Goal: Information Seeking & Learning: Learn about a topic

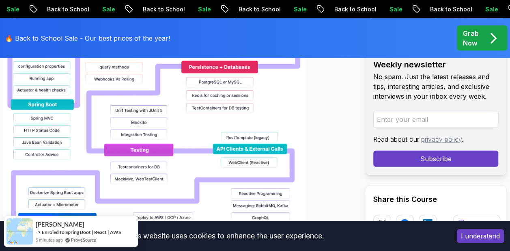
scroll to position [893, 0]
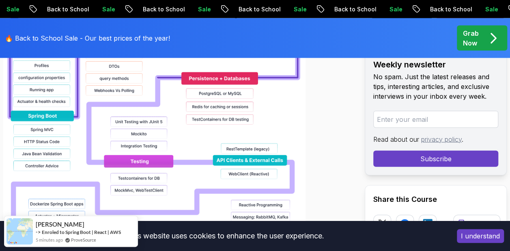
click at [181, 102] on img at bounding box center [154, 65] width 303 height 465
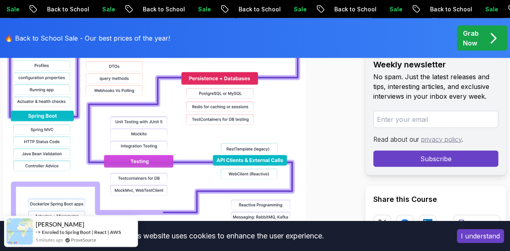
click at [181, 102] on img at bounding box center [154, 65] width 303 height 465
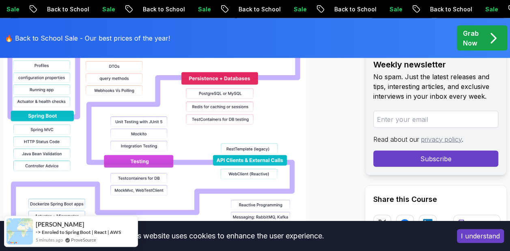
click at [181, 102] on img at bounding box center [154, 65] width 303 height 465
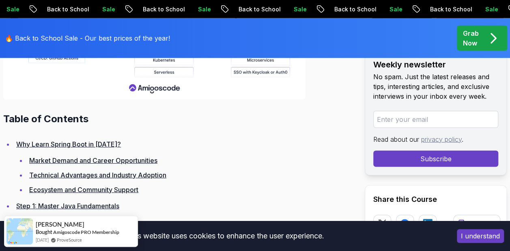
scroll to position [1137, 0]
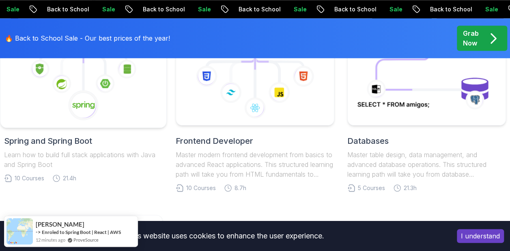
scroll to position [406, 0]
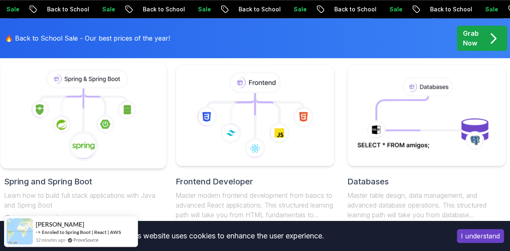
click at [91, 112] on icon at bounding box center [83, 115] width 152 height 92
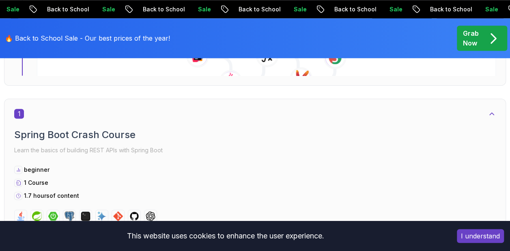
scroll to position [244, 0]
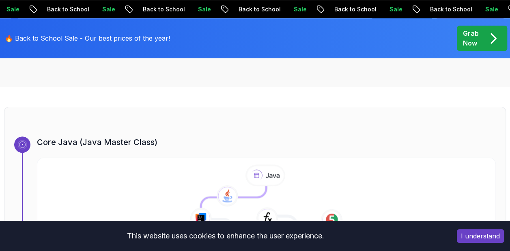
click at [471, 231] on button "I understand" at bounding box center [480, 236] width 47 height 14
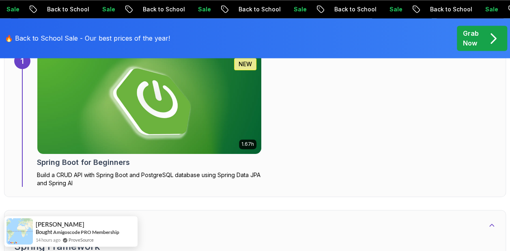
scroll to position [731, 0]
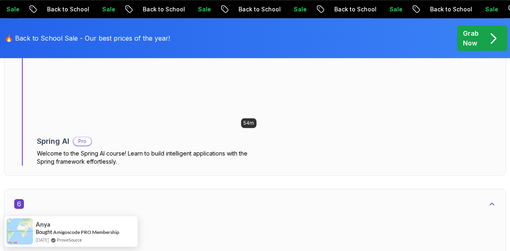
scroll to position [1787, 0]
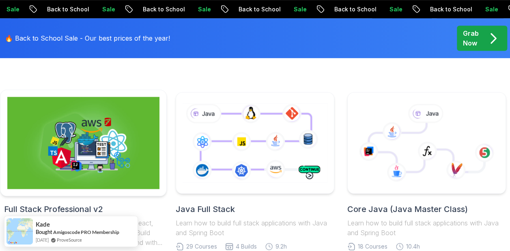
scroll to position [191, 0]
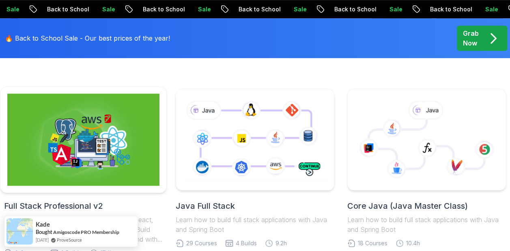
click at [70, 139] on img at bounding box center [83, 140] width 152 height 92
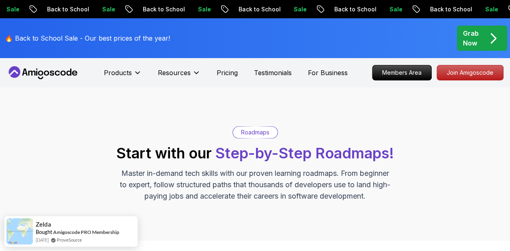
scroll to position [191, 0]
